Goal: Information Seeking & Learning: Check status

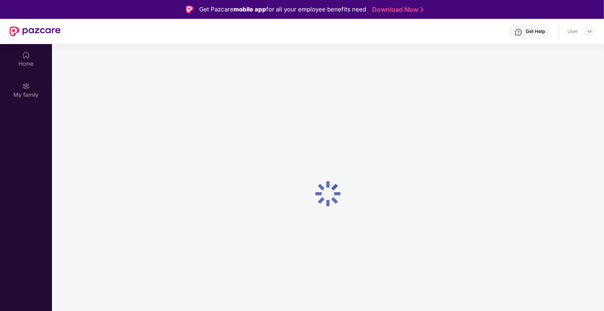
scroll to position [44, 0]
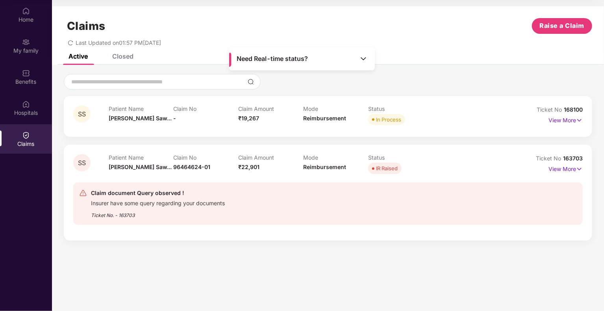
click at [388, 168] on div "IR Raised" at bounding box center [387, 169] width 22 height 8
click at [567, 166] on p "View More" at bounding box center [565, 168] width 34 height 11
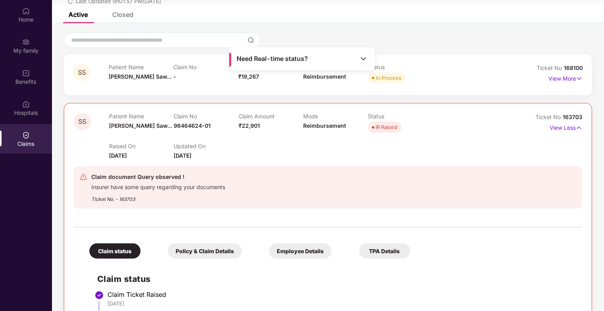
scroll to position [8, 0]
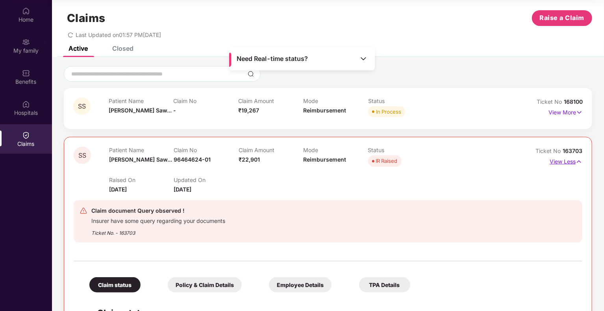
click at [575, 163] on img at bounding box center [578, 161] width 7 height 9
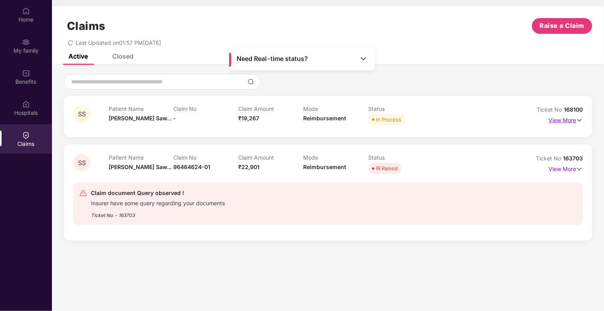
click at [562, 118] on p "View More" at bounding box center [565, 119] width 34 height 11
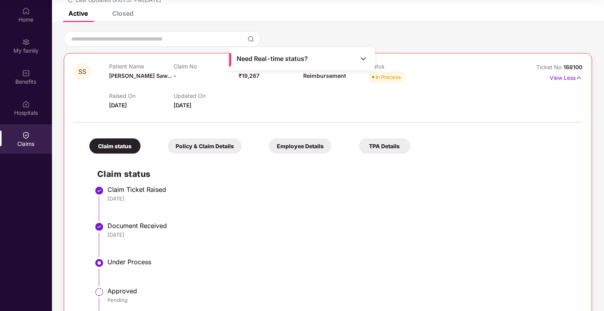
scroll to position [41, 0]
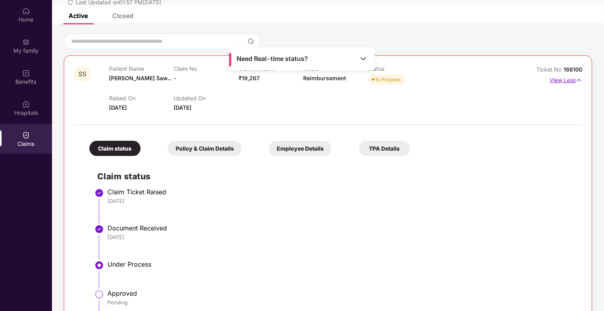
click at [573, 78] on p "View Less" at bounding box center [565, 79] width 33 height 11
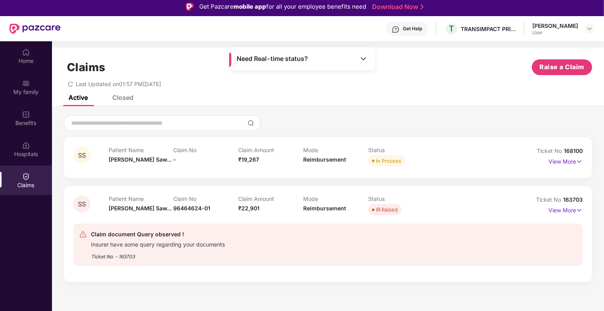
scroll to position [0, 0]
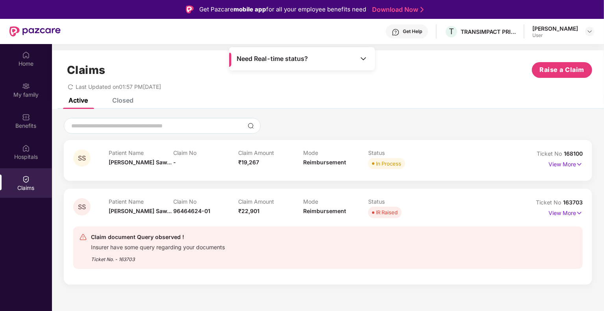
click at [129, 102] on div "Closed" at bounding box center [122, 100] width 21 height 8
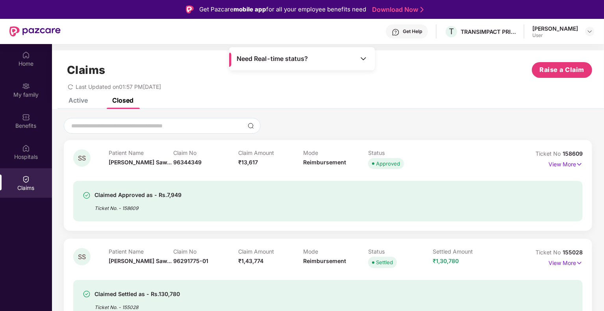
click at [76, 98] on div "Active" at bounding box center [77, 100] width 19 height 8
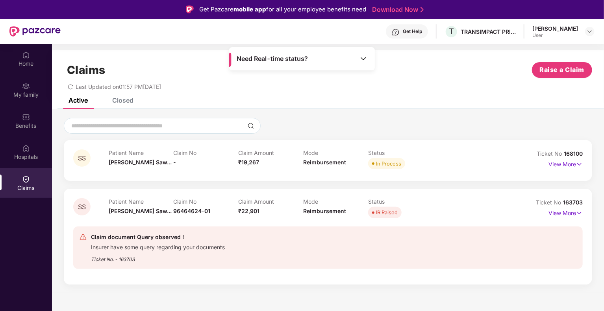
click at [118, 102] on div "Closed" at bounding box center [122, 100] width 21 height 8
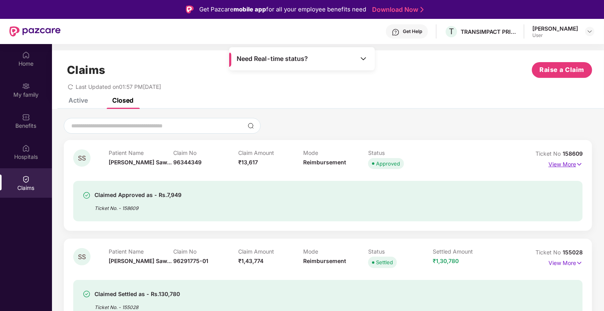
click at [576, 165] on img at bounding box center [579, 164] width 7 height 9
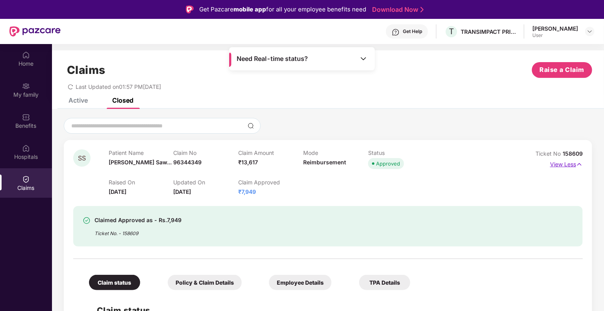
click at [576, 165] on img at bounding box center [579, 164] width 7 height 9
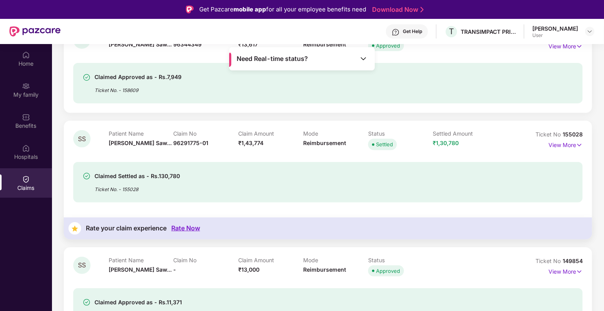
scroll to position [39, 0]
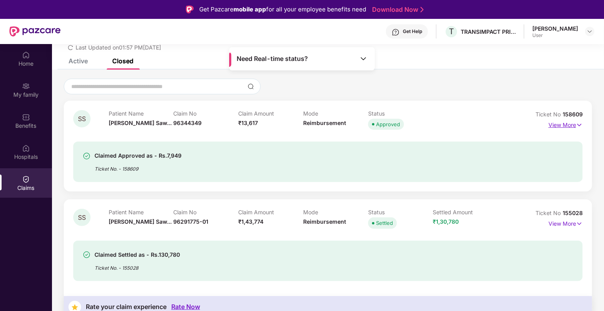
click at [572, 126] on p "View More" at bounding box center [565, 124] width 34 height 11
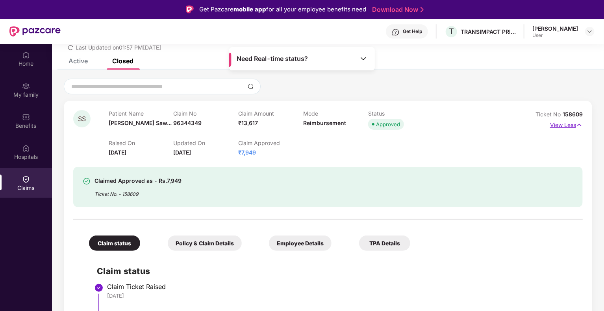
click at [572, 126] on p "View Less" at bounding box center [566, 124] width 33 height 11
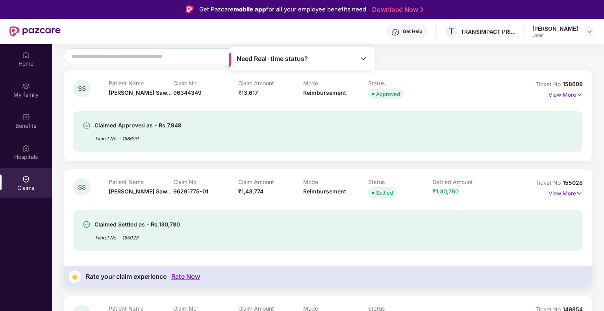
scroll to position [118, 0]
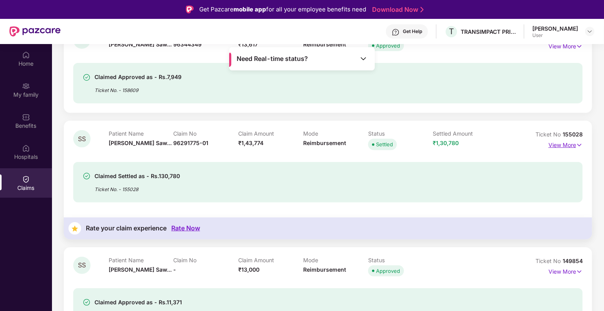
click at [575, 146] on p "View More" at bounding box center [565, 144] width 34 height 11
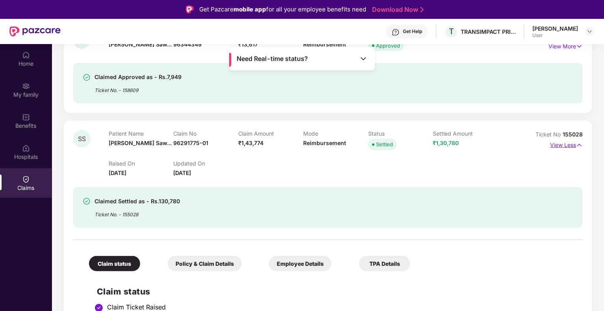
click at [575, 146] on p "View Less" at bounding box center [566, 144] width 33 height 11
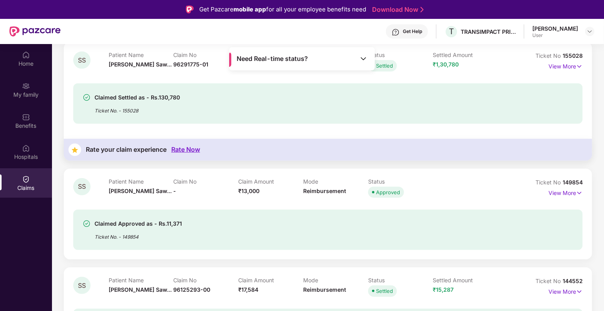
scroll to position [275, 0]
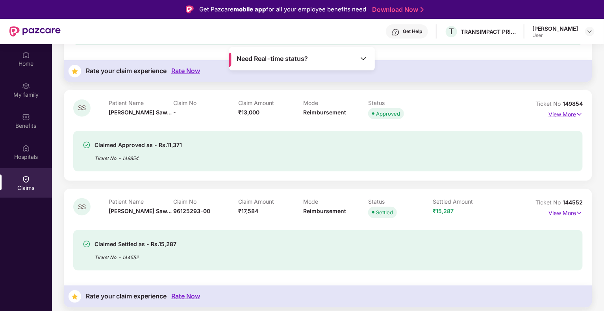
click at [576, 116] on img at bounding box center [579, 114] width 7 height 9
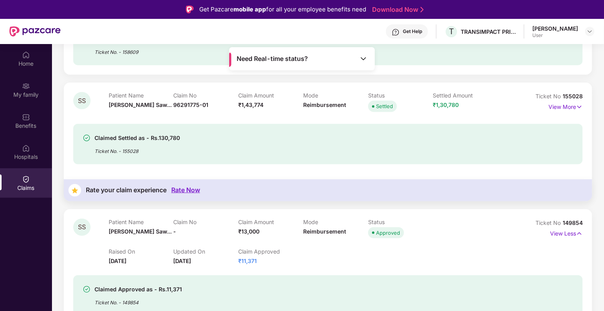
scroll to position [157, 0]
click at [579, 232] on img at bounding box center [579, 232] width 7 height 9
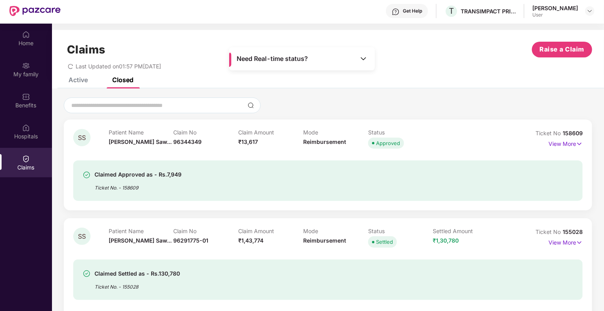
scroll to position [0, 0]
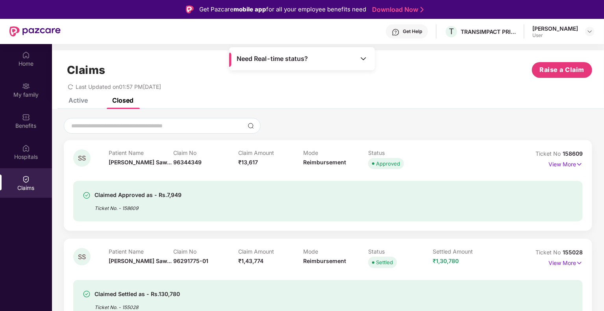
click at [72, 99] on div "Active" at bounding box center [77, 100] width 19 height 8
